Goal: Task Accomplishment & Management: Complete application form

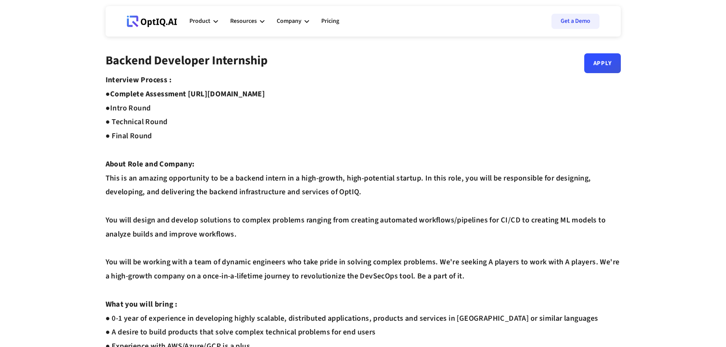
click at [211, 96] on strong "Complete Assessment [URL][DOMAIN_NAME] ●" at bounding box center [186, 101] width 160 height 25
drag, startPoint x: 131, startPoint y: 112, endPoint x: 153, endPoint y: 113, distance: 22.1
click at [153, 113] on div "Interview Process : ● Complete Assessment [URL][DOMAIN_NAME] ● Intro Round ● Te…" at bounding box center [363, 332] width 515 height 519
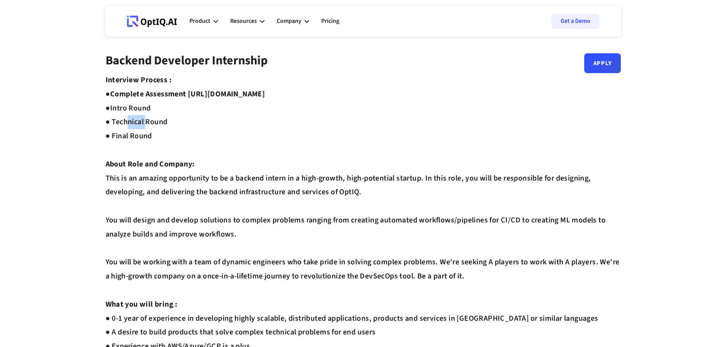
drag, startPoint x: 123, startPoint y: 124, endPoint x: 144, endPoint y: 124, distance: 21.3
click at [144, 124] on div "Interview Process : ● Complete Assessment [URL][DOMAIN_NAME] ● Intro Round ● Te…" at bounding box center [363, 332] width 515 height 519
click at [602, 69] on link "Apply" at bounding box center [602, 60] width 37 height 20
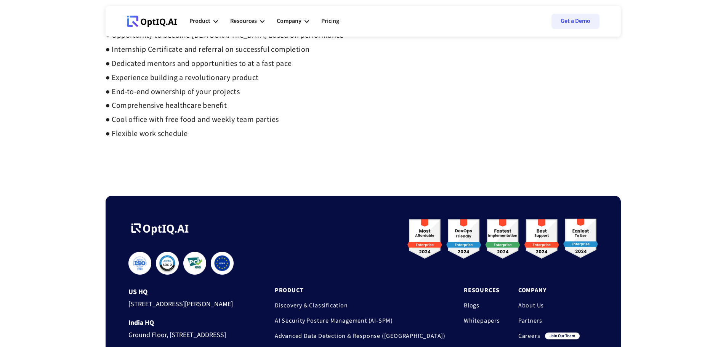
scroll to position [267, 0]
